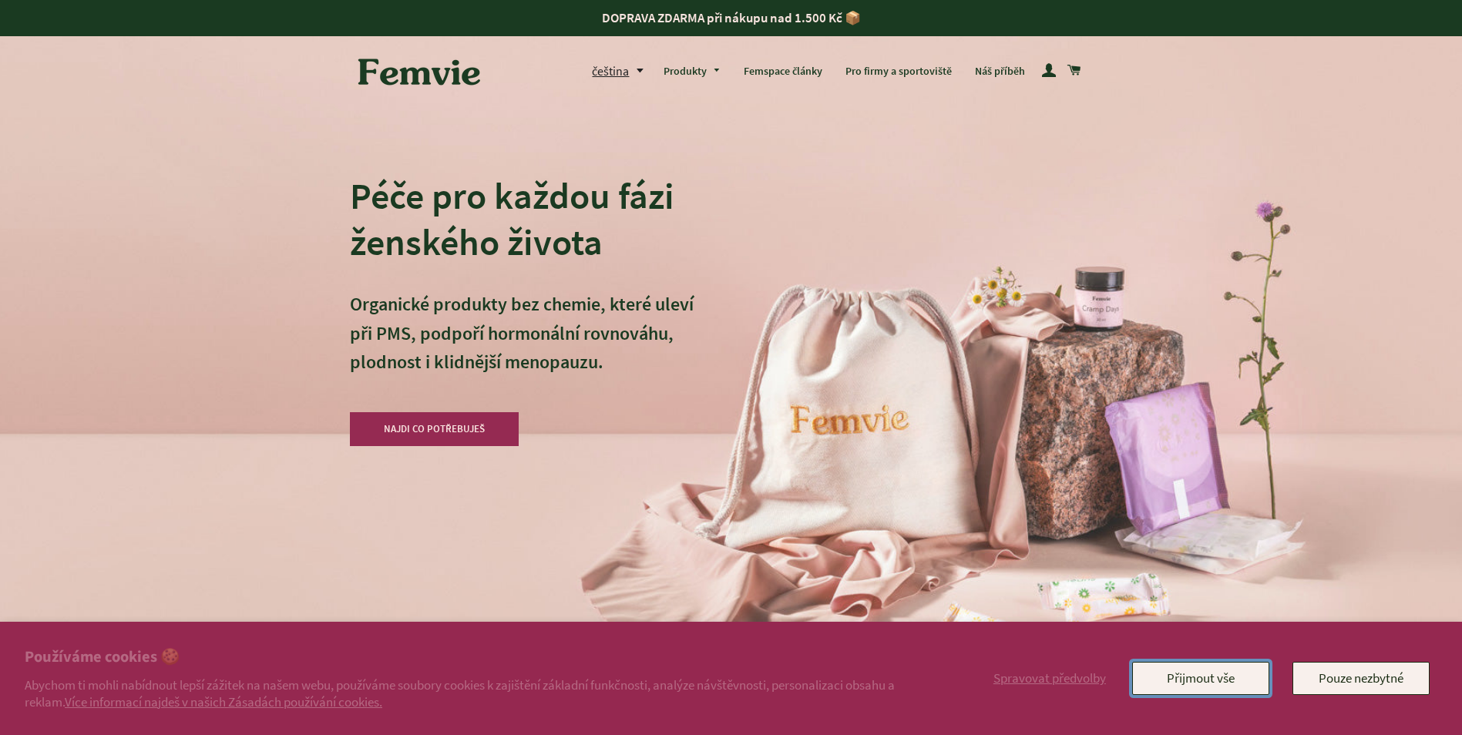
click at [1199, 686] on button "Přijmout vše" at bounding box center [1200, 678] width 137 height 32
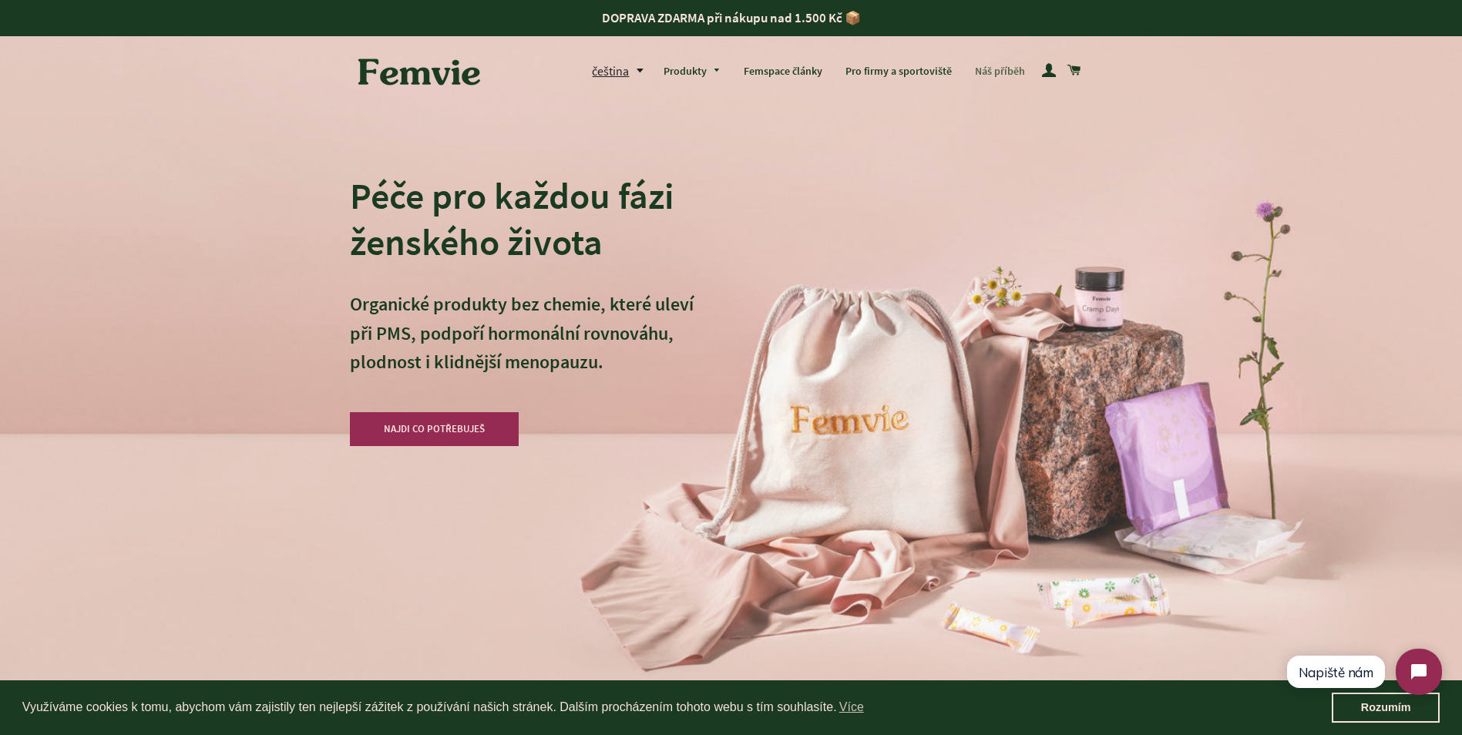
click at [1021, 65] on link "Náš příběh" at bounding box center [999, 72] width 73 height 40
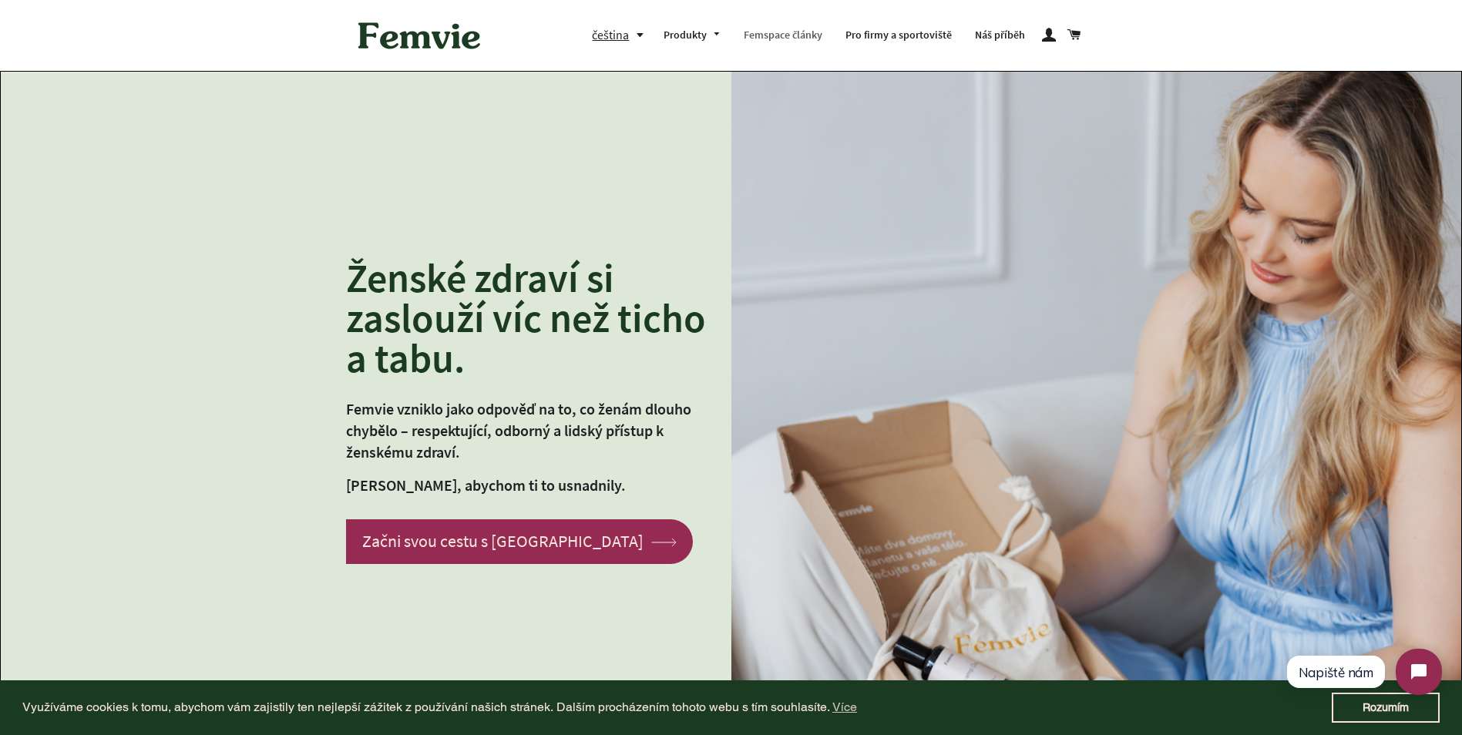
click at [818, 35] on link "Femspace články" at bounding box center [783, 35] width 102 height 40
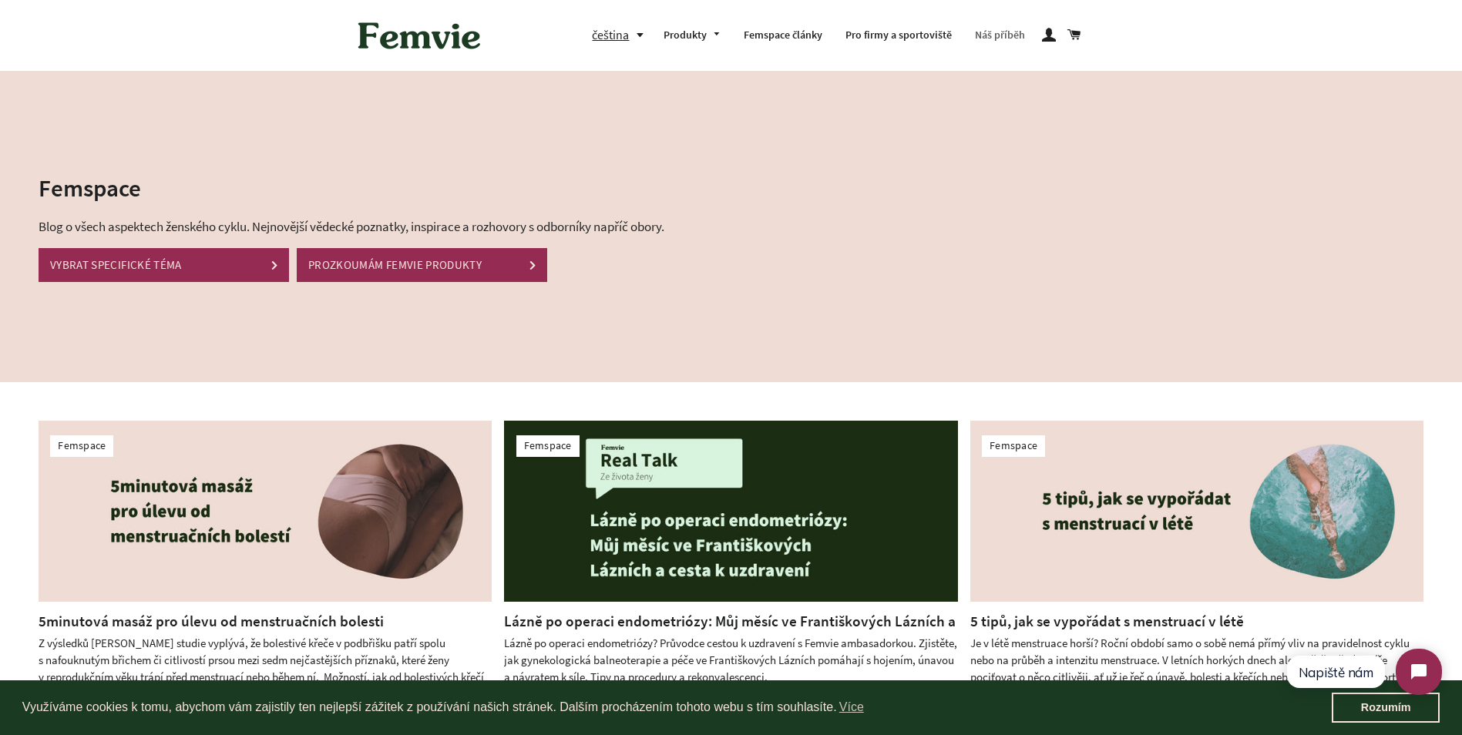
click at [999, 35] on link "Náš příběh" at bounding box center [999, 35] width 73 height 40
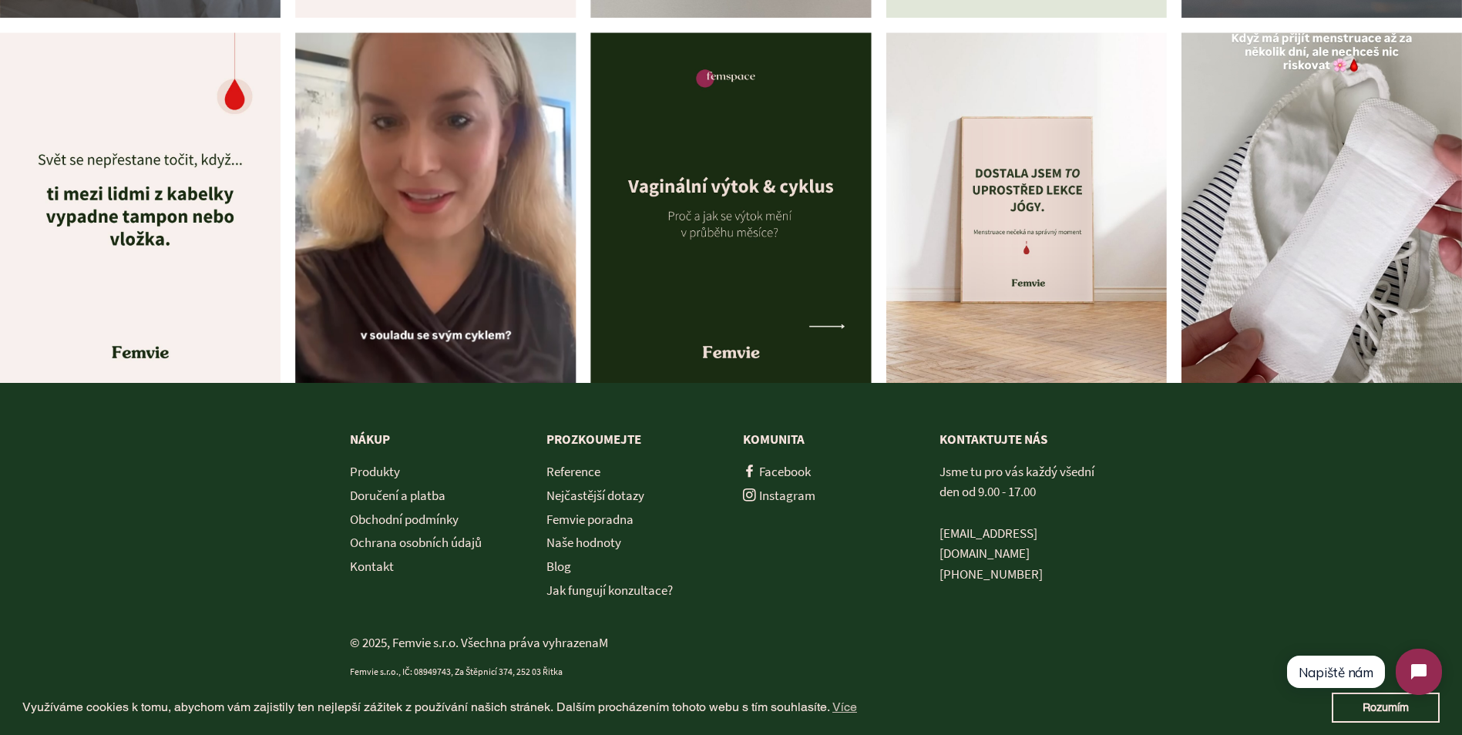
scroll to position [5553, 0]
click at [788, 495] on link "Instagram" at bounding box center [779, 494] width 72 height 17
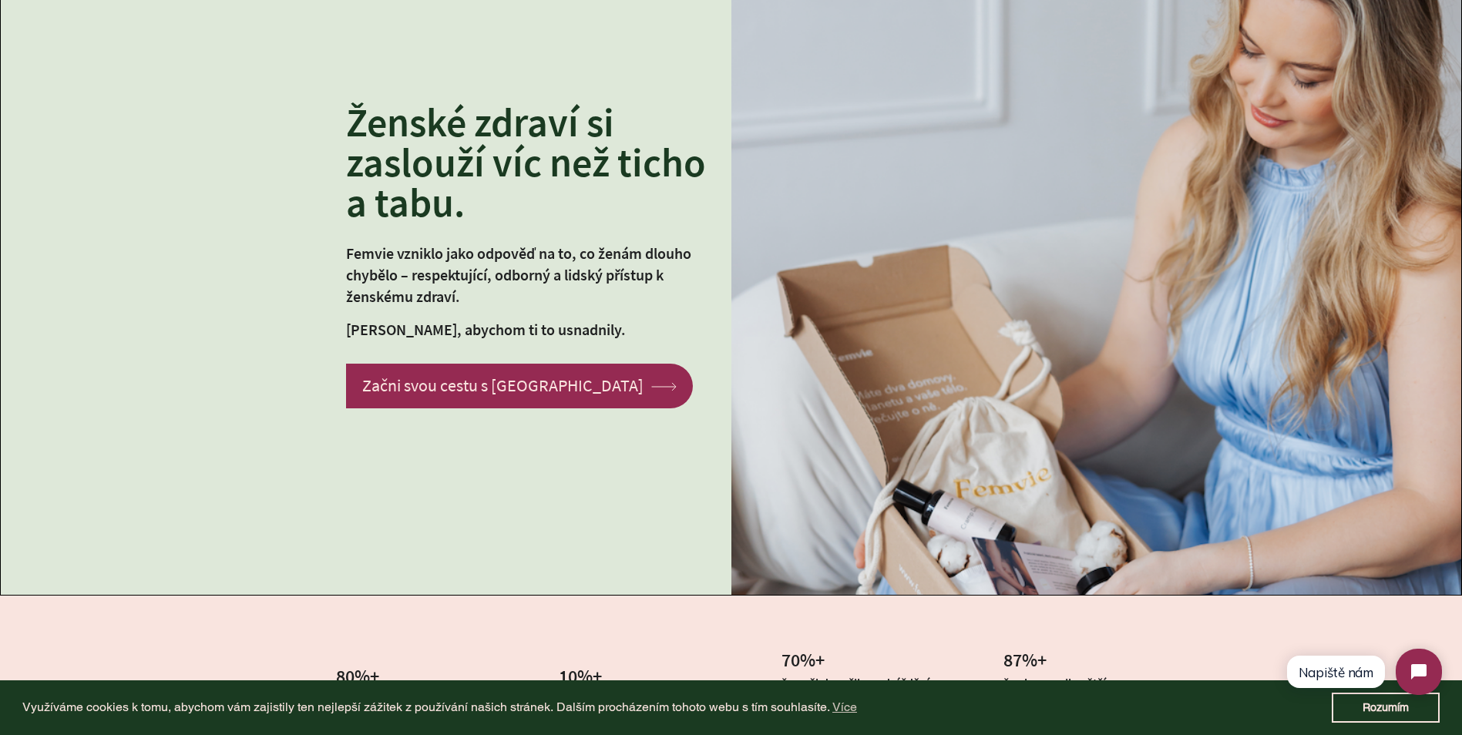
scroll to position [0, 0]
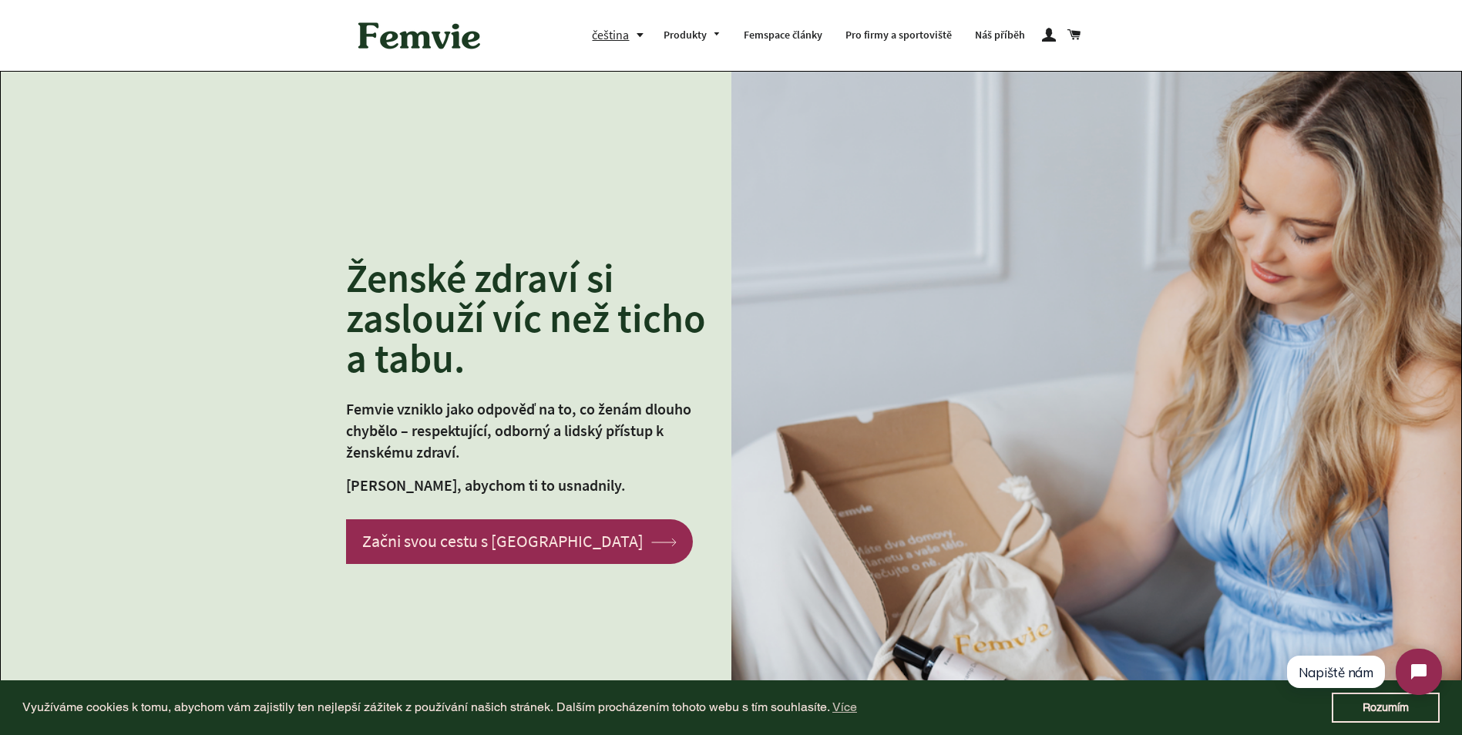
click at [398, 38] on img at bounding box center [419, 36] width 139 height 48
